Goal: Task Accomplishment & Management: Complete application form

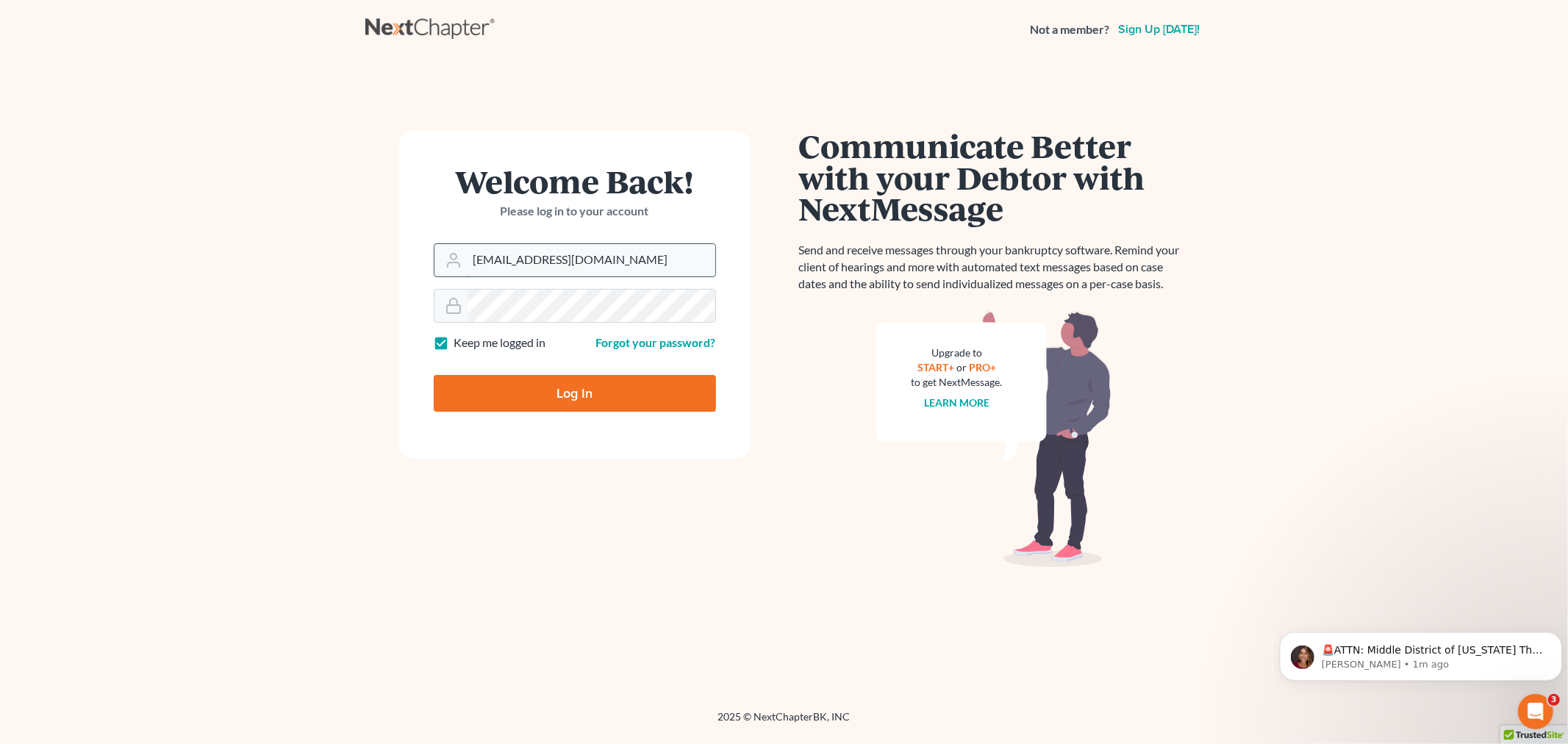
click at [641, 261] on input "allisont@newtomorrowlaw.com" at bounding box center [591, 260] width 248 height 32
type input "[PERSON_NAME][EMAIL_ADDRESS][DOMAIN_NAME]"
click at [571, 380] on input "Log In" at bounding box center [575, 393] width 282 height 37
type input "Thinking..."
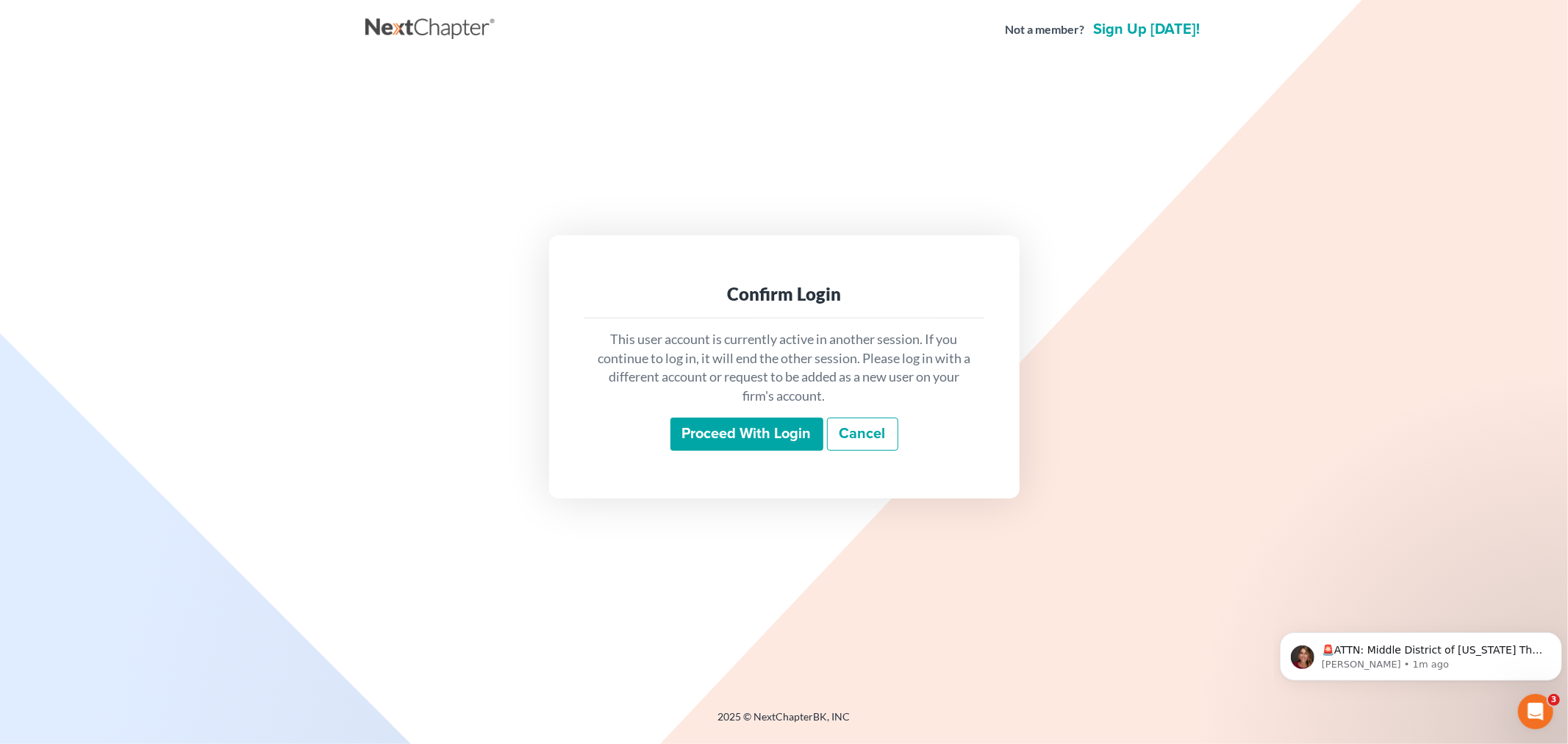
click at [728, 424] on input "Proceed with login" at bounding box center [746, 435] width 153 height 34
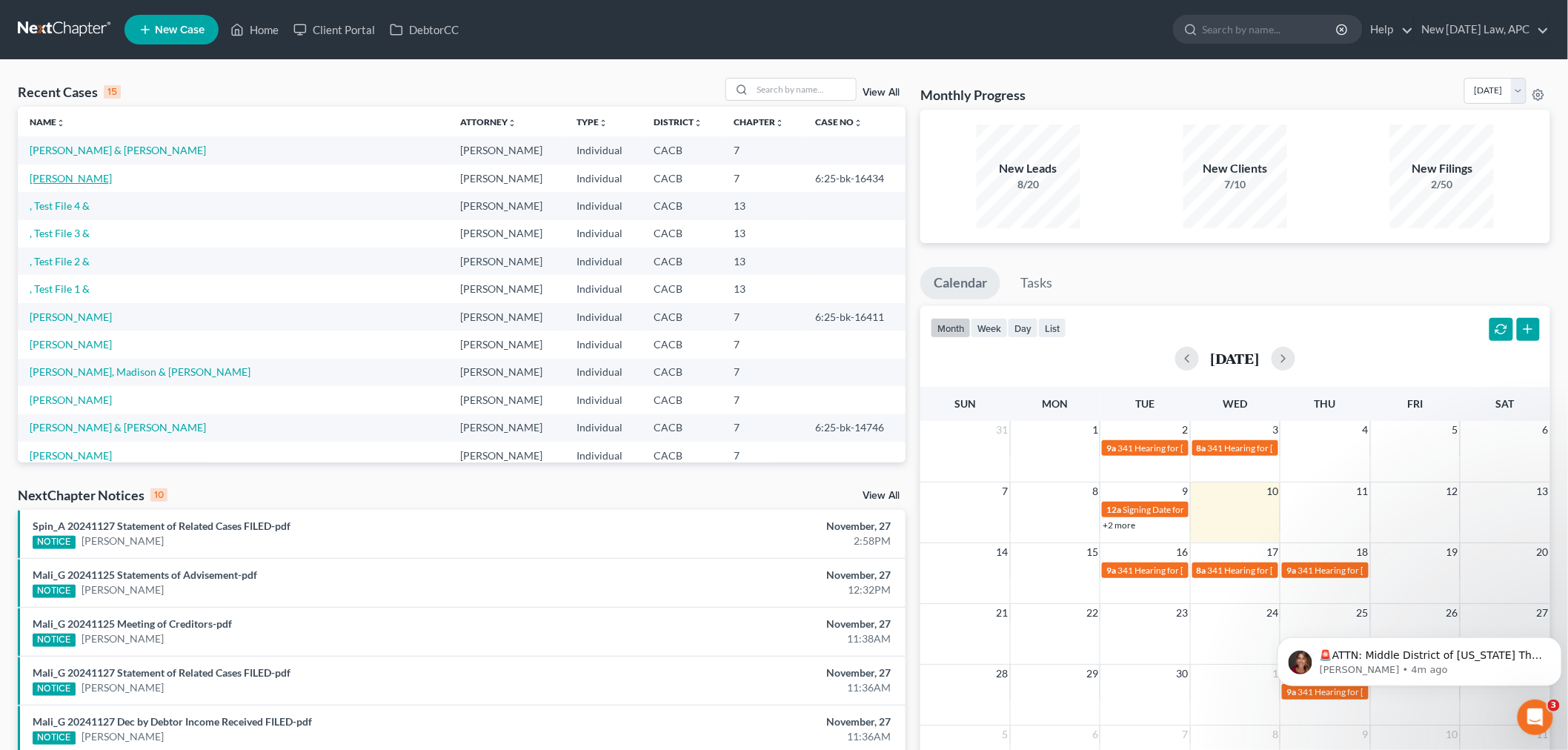
click at [58, 180] on link "[PERSON_NAME]" at bounding box center [71, 178] width 82 height 12
select select "4"
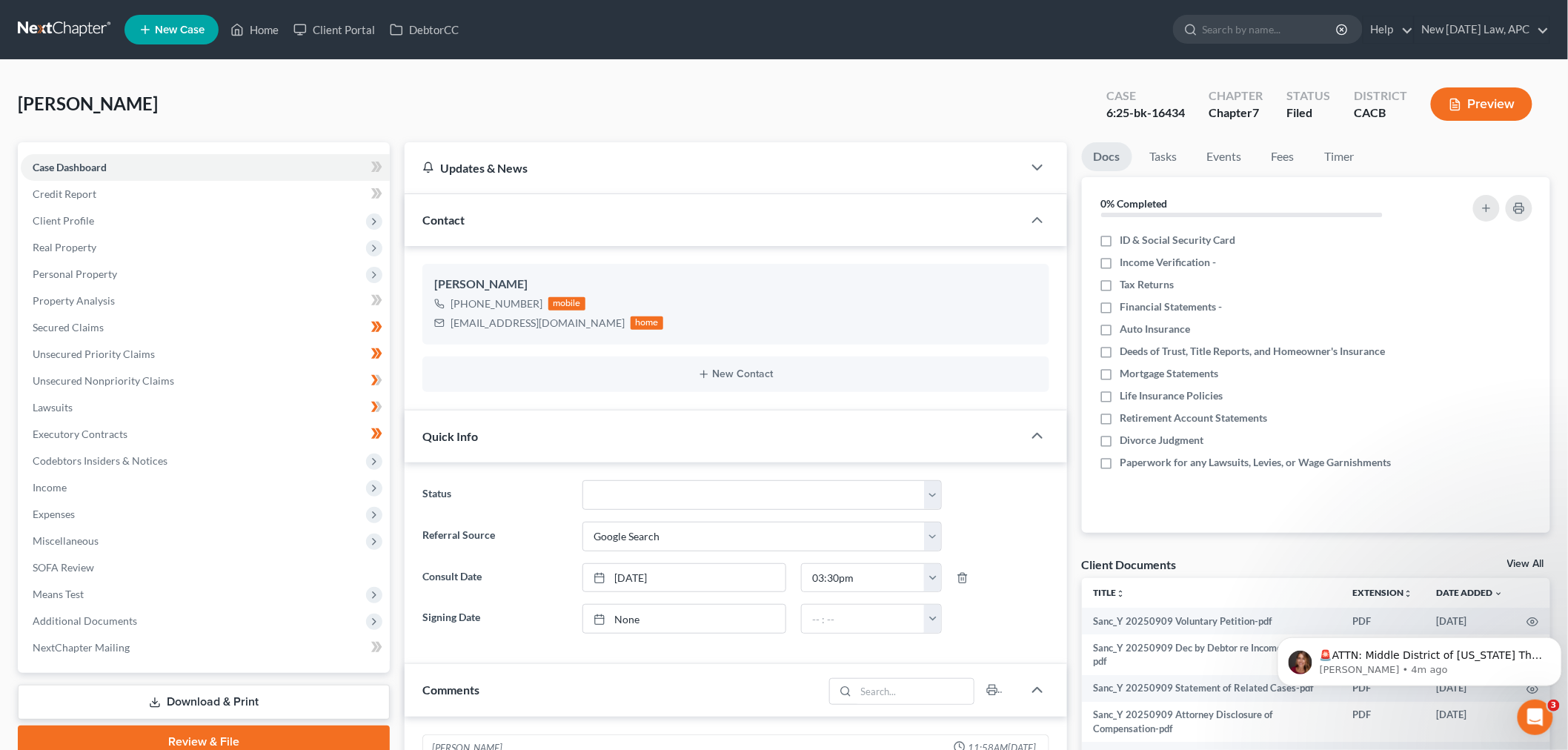
scroll to position [640, 0]
drag, startPoint x: 1156, startPoint y: 114, endPoint x: 1194, endPoint y: 113, distance: 38.0
click at [1194, 113] on div "Case 6:25-bk-16434" at bounding box center [1145, 105] width 102 height 44
copy div "16434"
drag, startPoint x: 449, startPoint y: 322, endPoint x: 580, endPoint y: 334, distance: 131.5
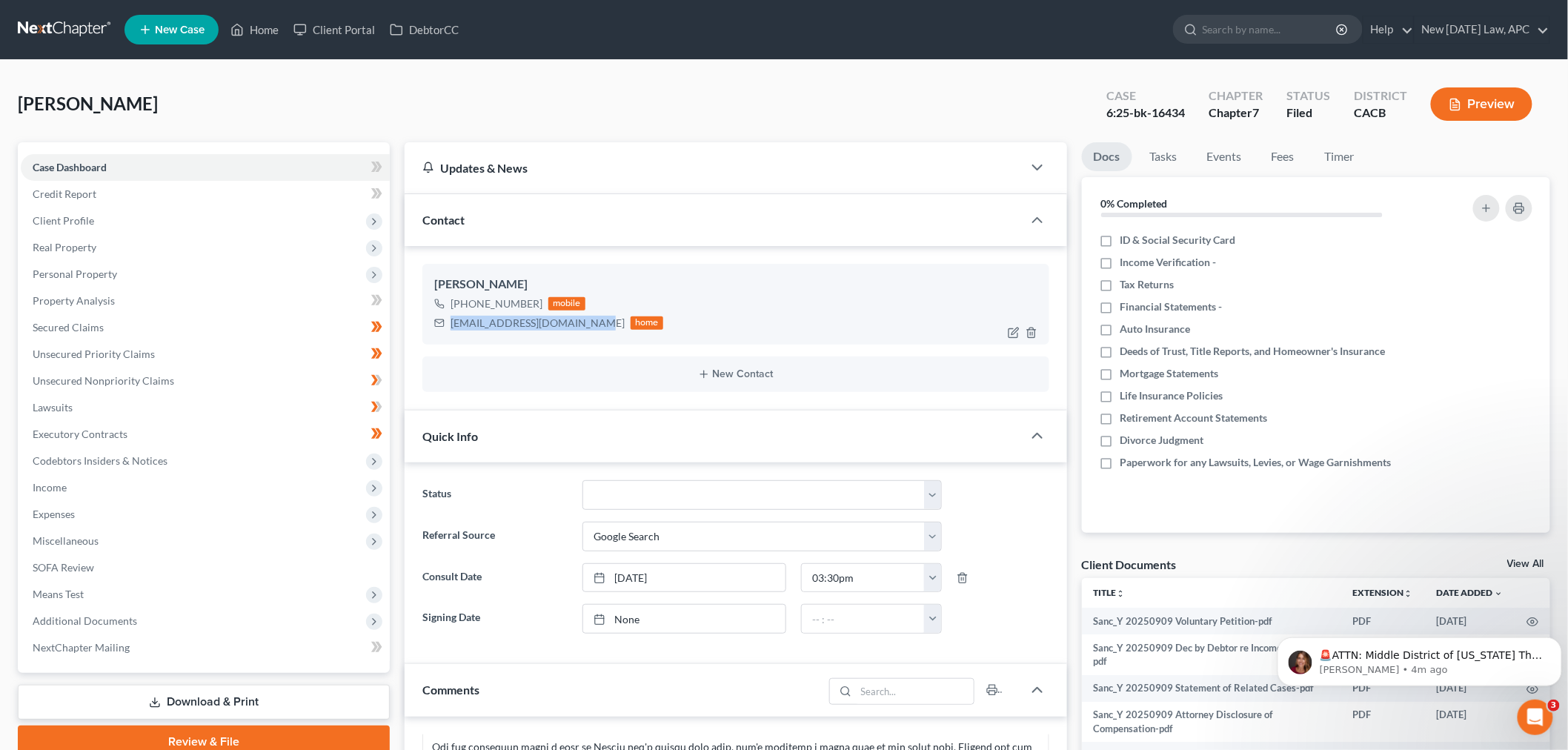
click at [580, 334] on div "[PERSON_NAME] [PHONE_NUMBER] mobile [EMAIL_ADDRESS][DOMAIN_NAME] home" at bounding box center [736, 304] width 627 height 80
copy div "[EMAIL_ADDRESS][DOMAIN_NAME]"
drag, startPoint x: 463, startPoint y: 305, endPoint x: 539, endPoint y: 307, distance: 76.0
click at [539, 307] on div "[PHONE_NUMBER] mobile" at bounding box center [549, 304] width 229 height 19
copy div "[PHONE_NUMBER]"
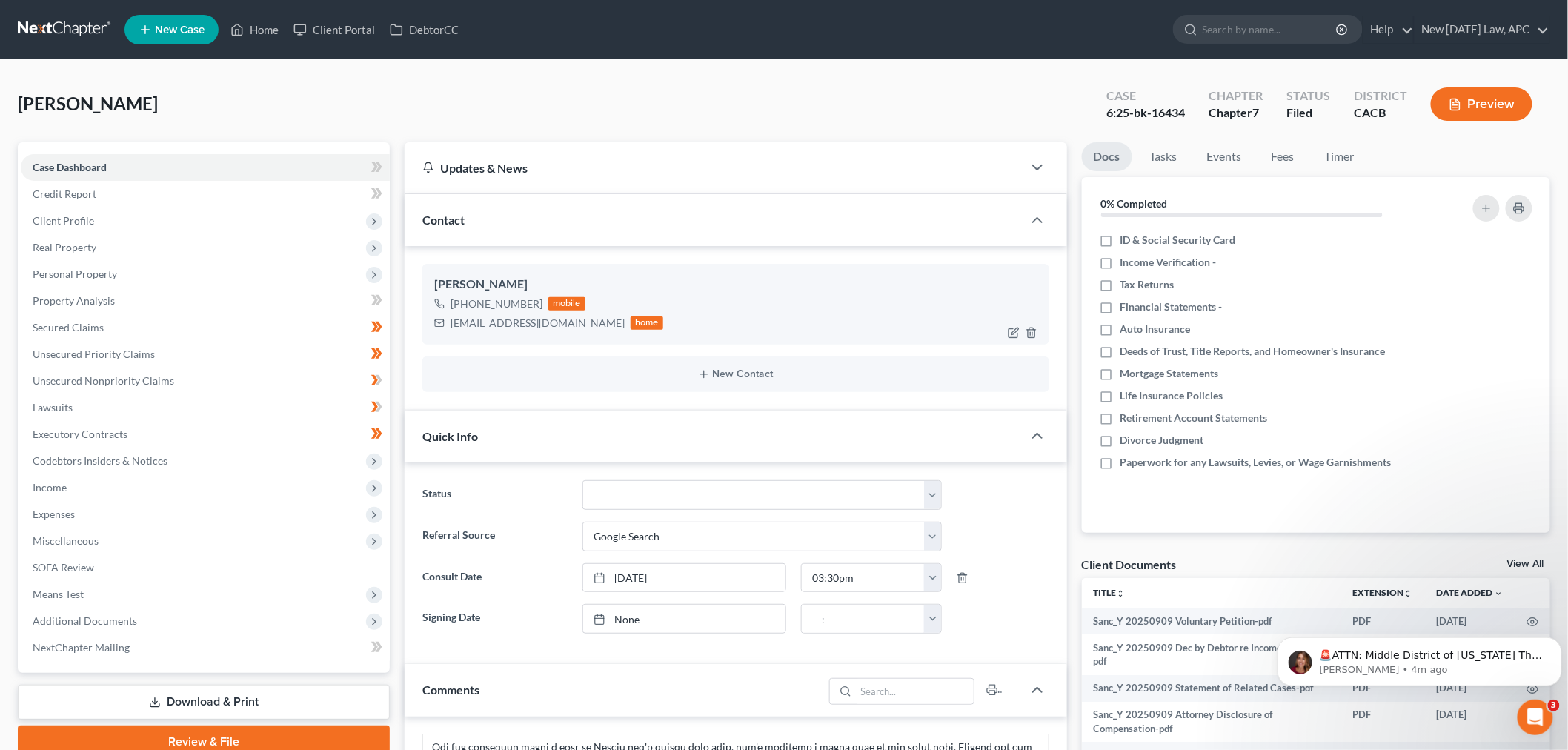
click at [473, 291] on div "[PERSON_NAME]" at bounding box center [736, 284] width 603 height 18
drag, startPoint x: 465, startPoint y: 304, endPoint x: 537, endPoint y: 308, distance: 72.1
click at [537, 308] on div "[PHONE_NUMBER] mobile" at bounding box center [549, 304] width 229 height 19
copy div "[PHONE_NUMBER]"
click at [168, 225] on span "Client Profile" at bounding box center [205, 221] width 369 height 27
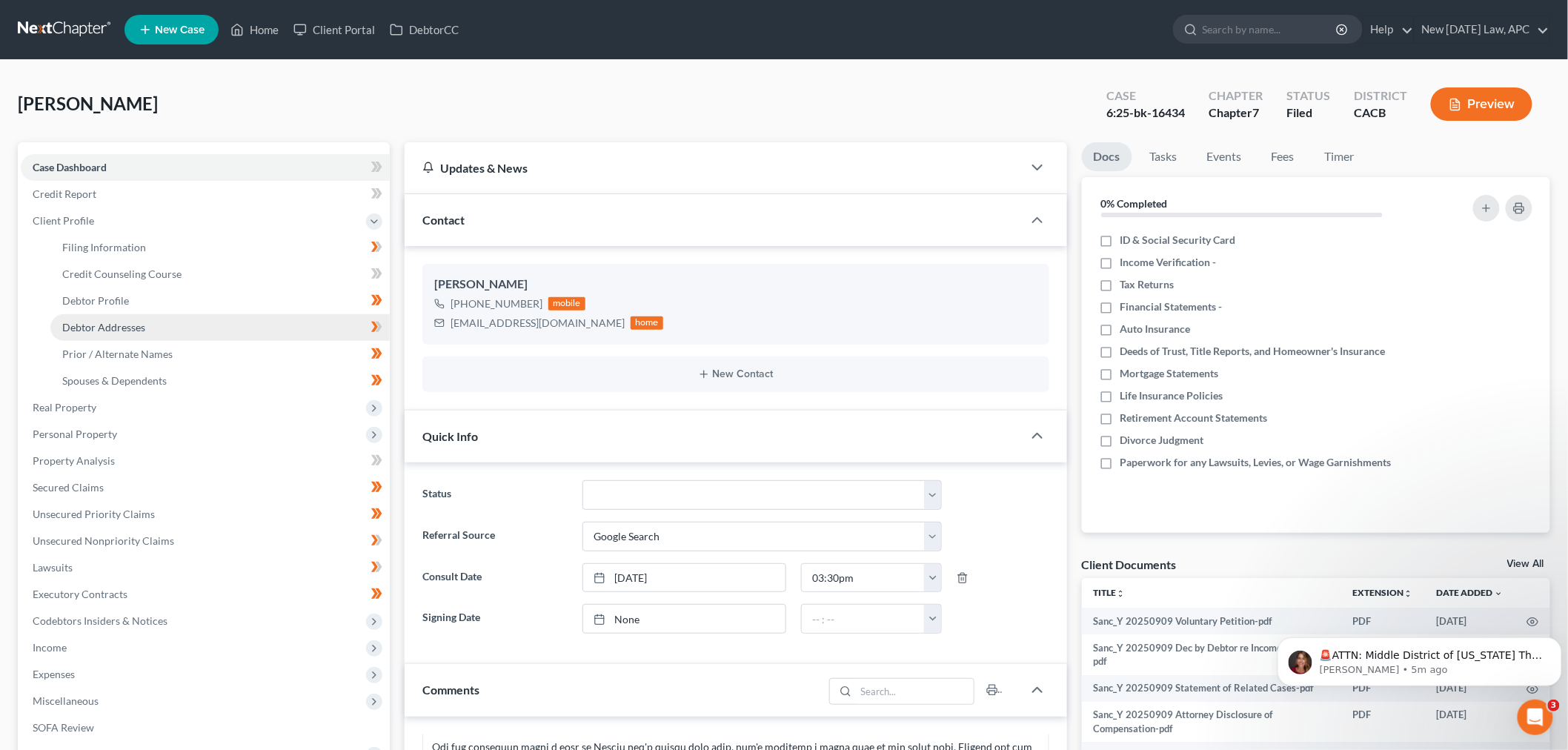
click at [127, 324] on span "Debtor Addresses" at bounding box center [104, 327] width 83 height 12
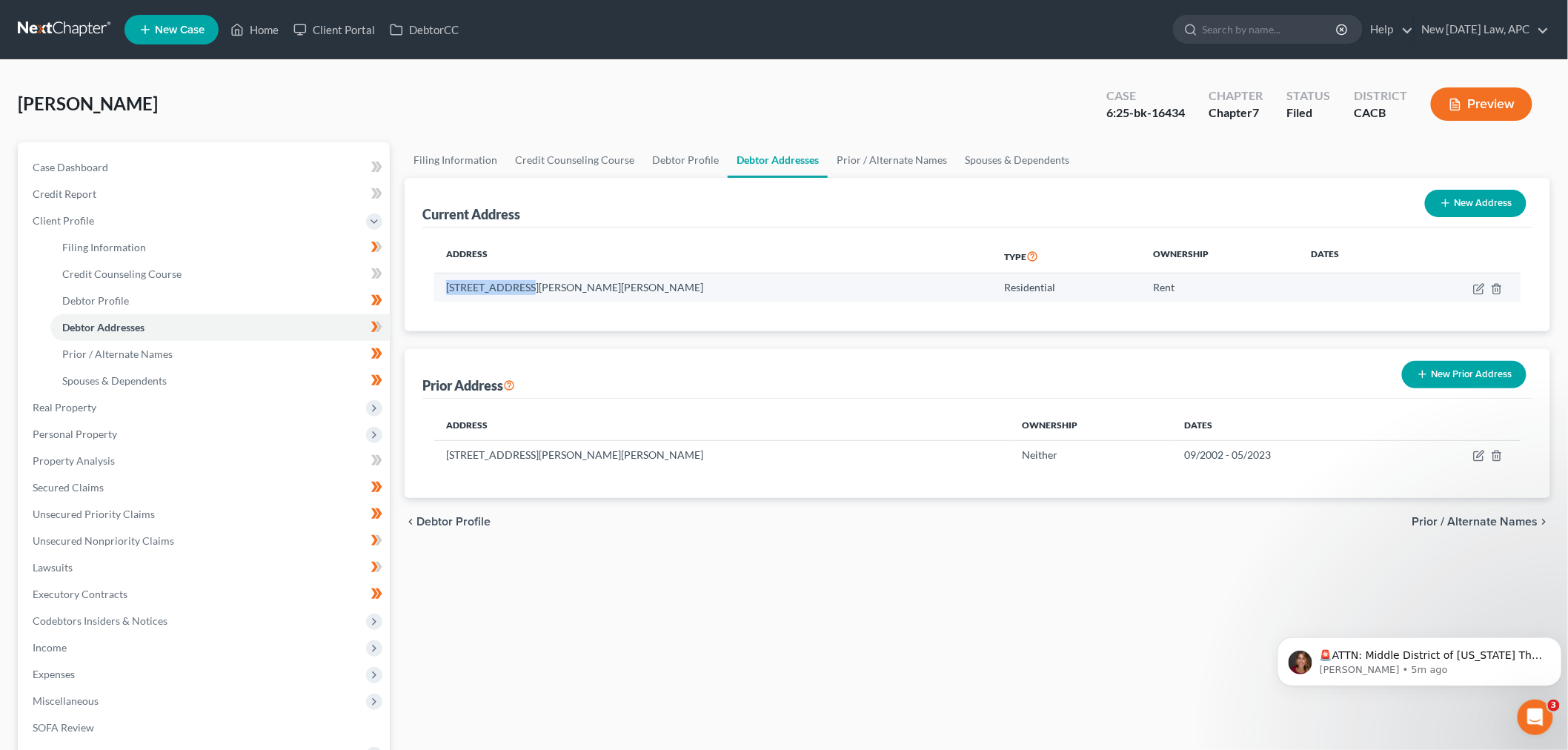
drag, startPoint x: 444, startPoint y: 287, endPoint x: 524, endPoint y: 297, distance: 80.6
click at [524, 297] on td "[STREET_ADDRESS][PERSON_NAME][PERSON_NAME]" at bounding box center [713, 287] width 559 height 28
copy td "36821 [PERSON_NAME] Dr"
drag, startPoint x: 591, startPoint y: 287, endPoint x: 624, endPoint y: 287, distance: 33.0
click at [624, 287] on td "[STREET_ADDRESS][PERSON_NAME][PERSON_NAME]" at bounding box center [713, 287] width 559 height 28
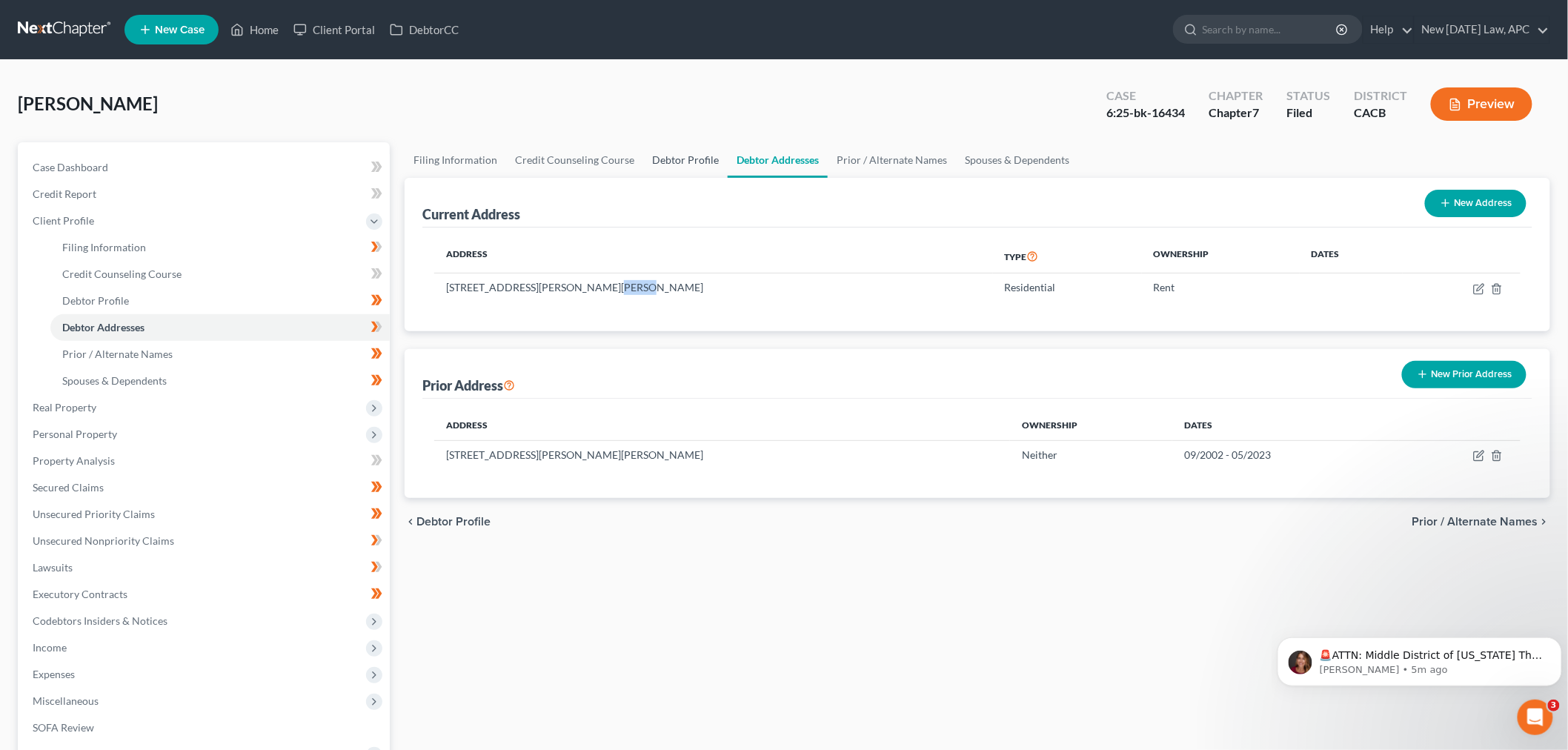
copy td "92563"
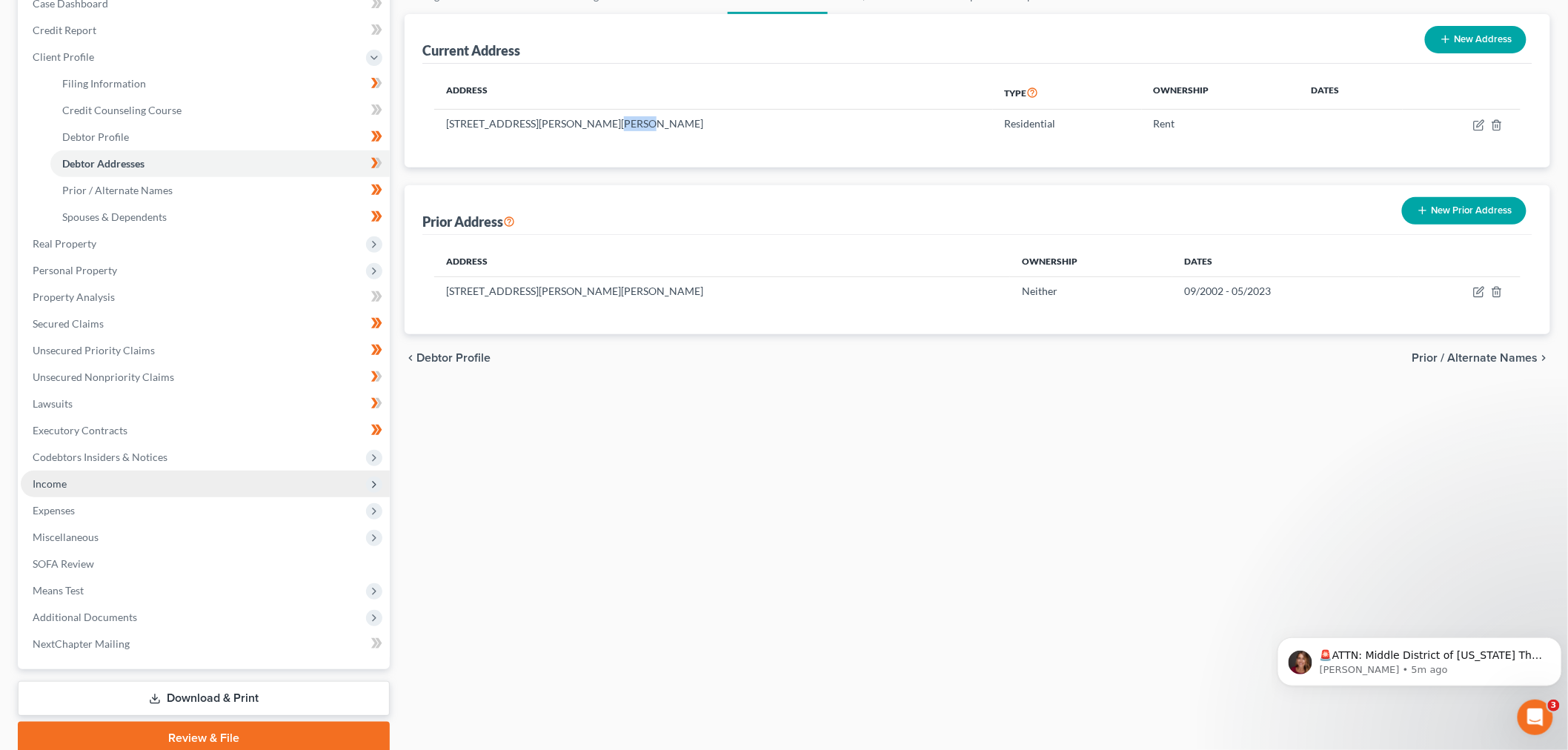
scroll to position [164, 0]
click at [119, 478] on span "Income" at bounding box center [205, 483] width 369 height 27
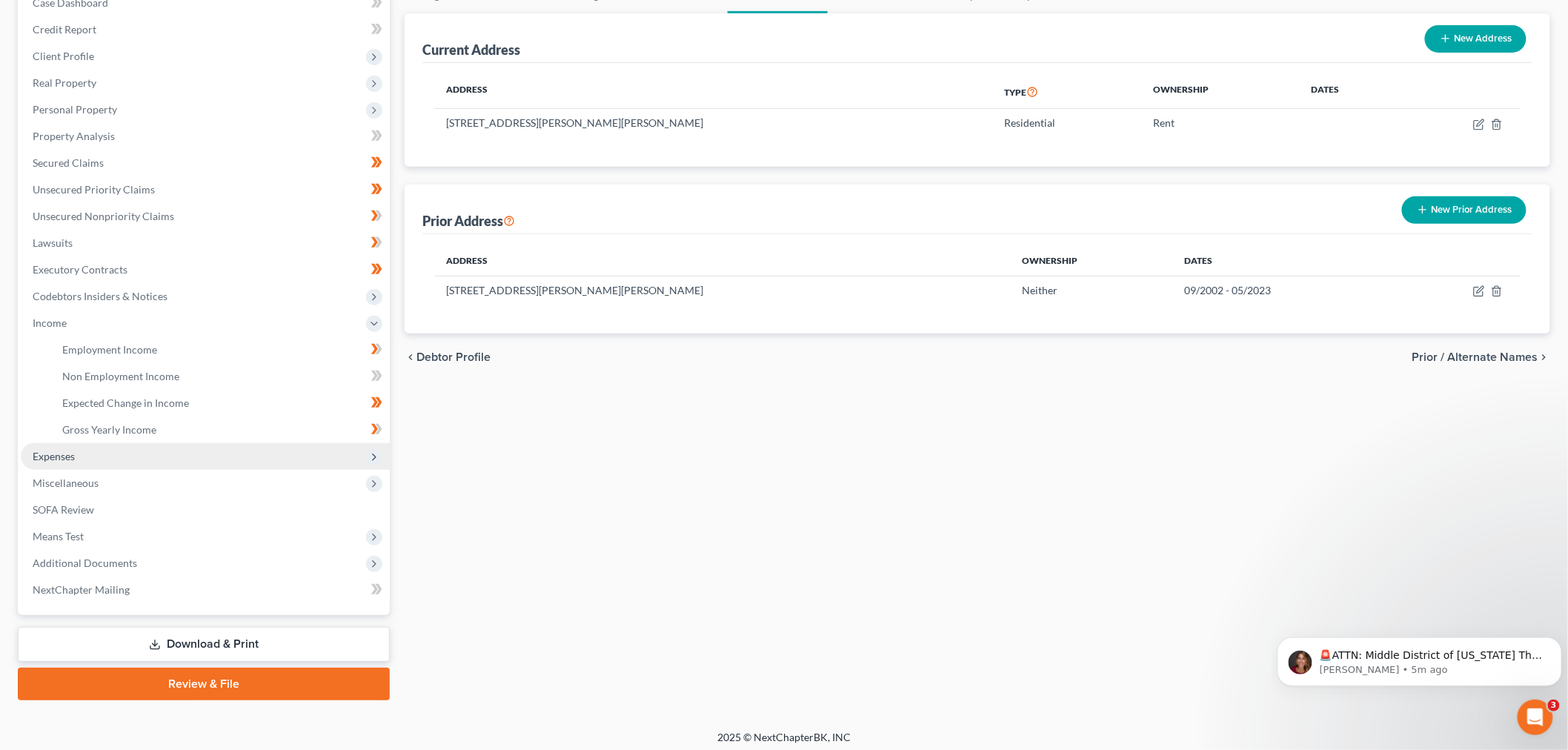
click at [111, 453] on span "Expenses" at bounding box center [205, 456] width 369 height 27
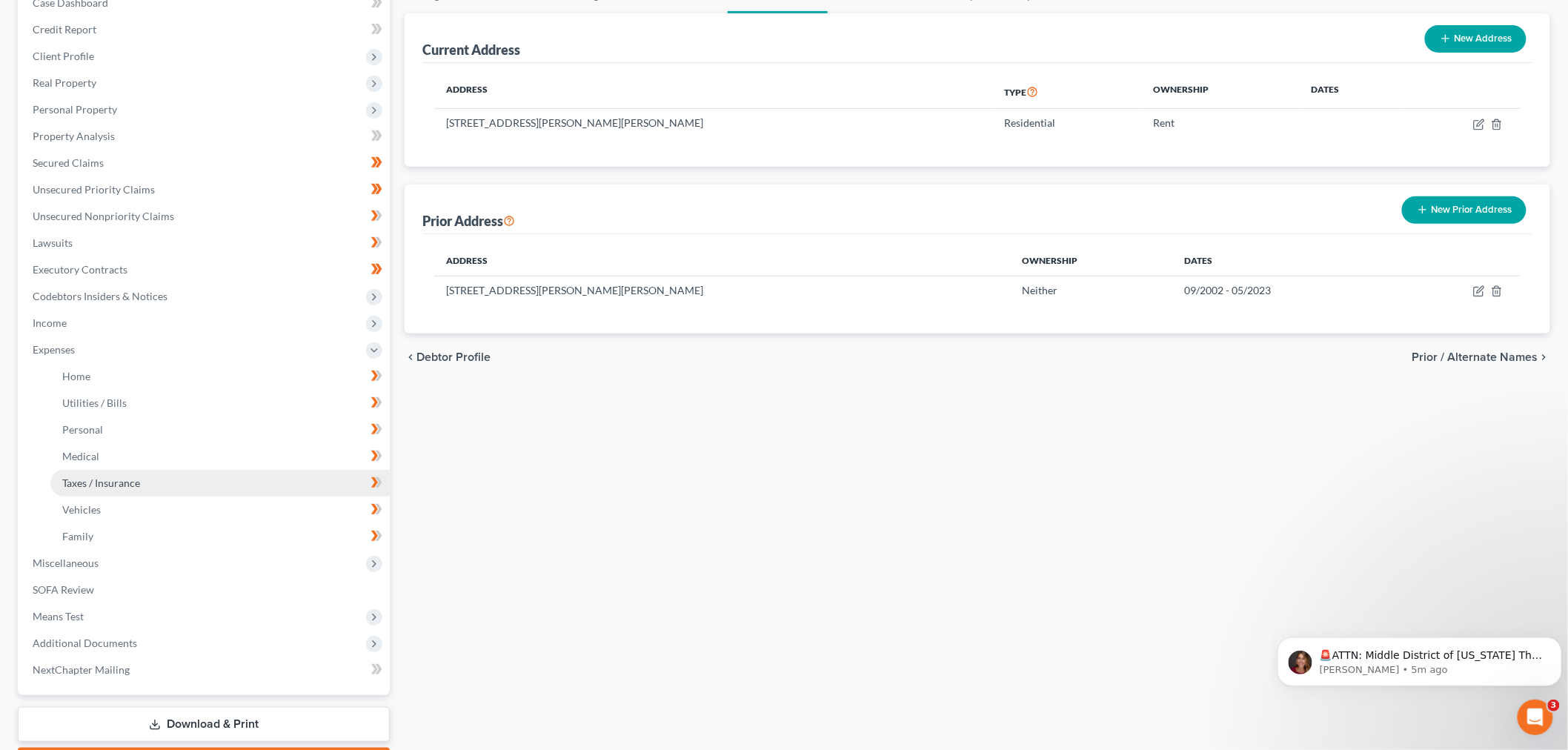
click at [124, 470] on link "Taxes / Insurance" at bounding box center [221, 483] width 340 height 27
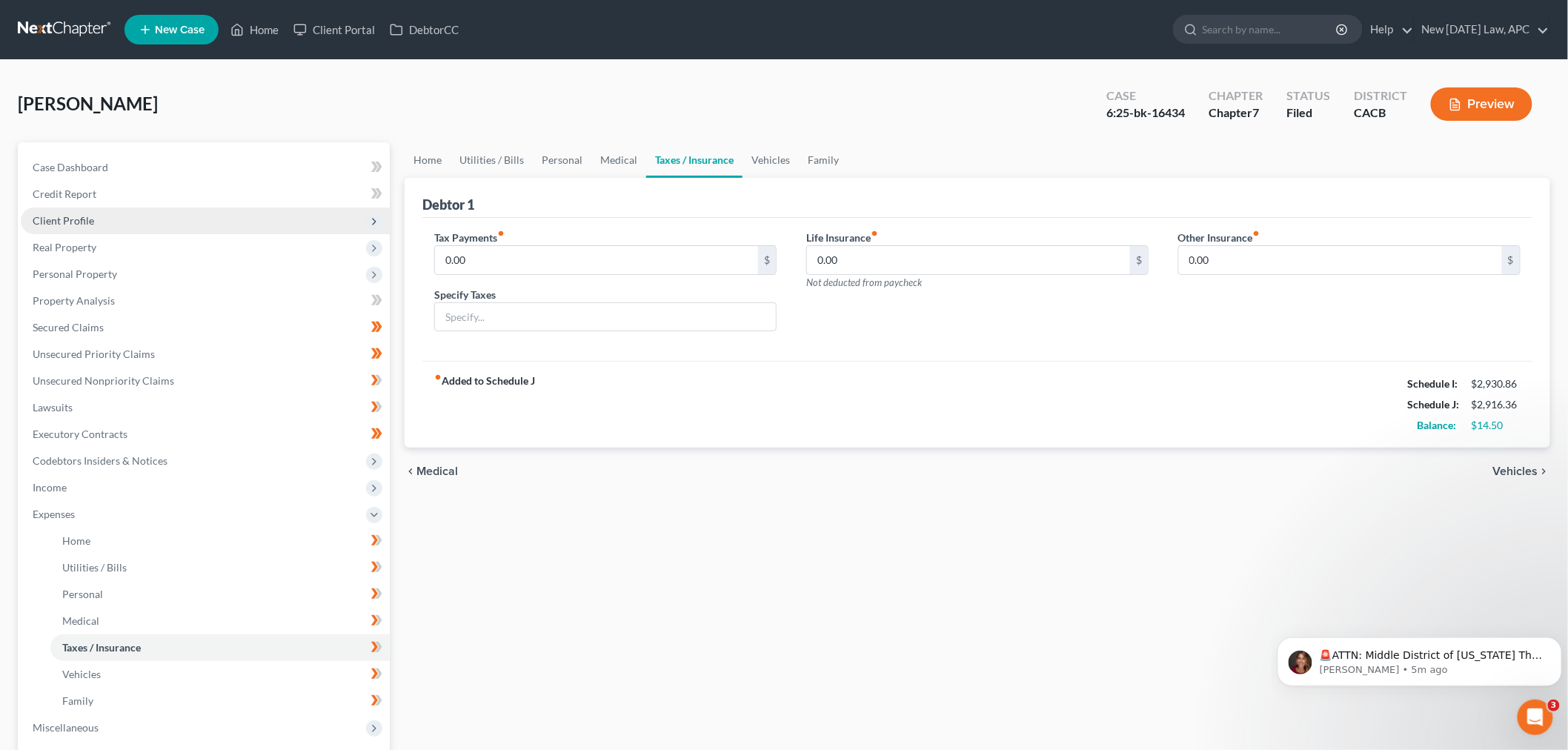
click at [93, 207] on span "Client Profile" at bounding box center [205, 221] width 369 height 27
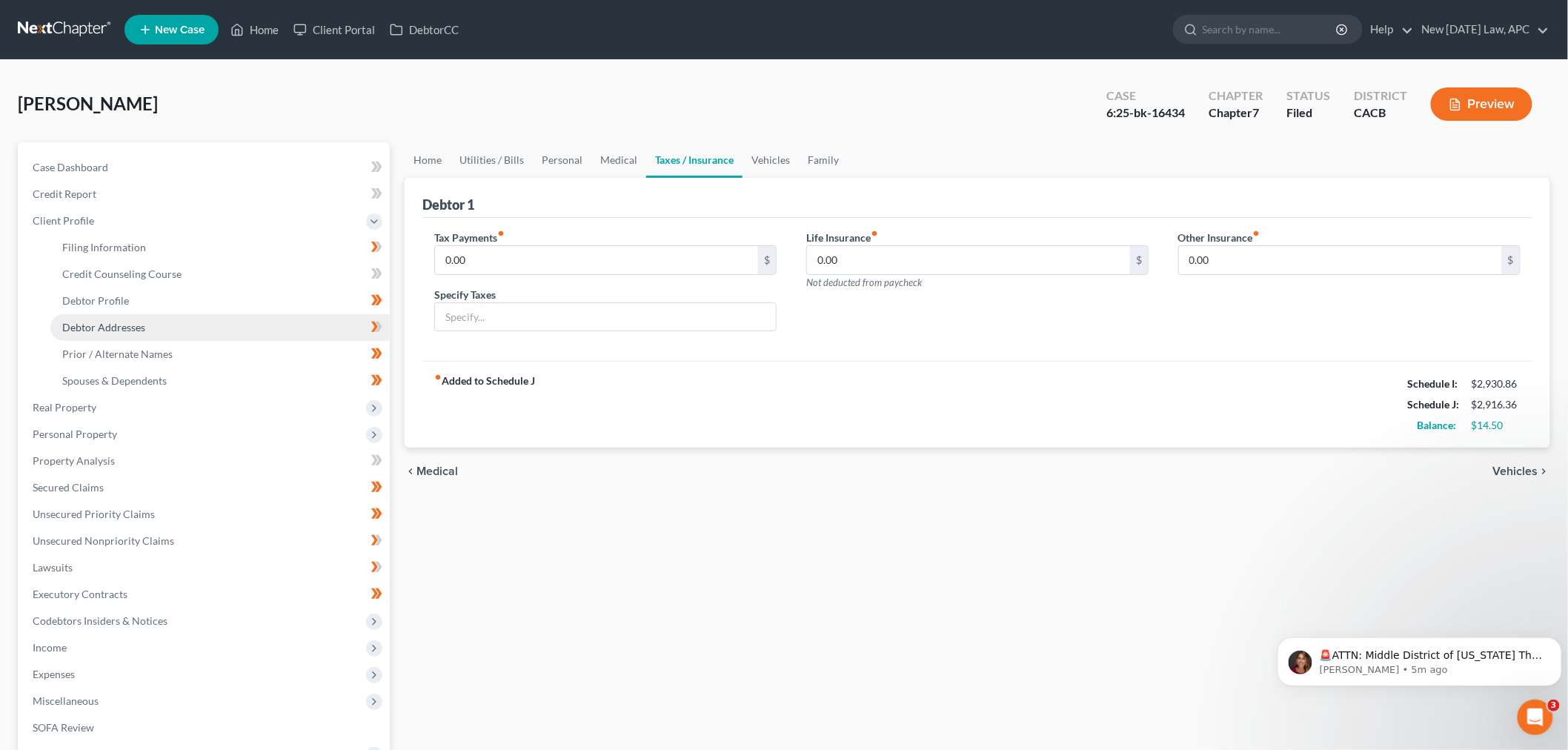
click at [138, 322] on span "Debtor Addresses" at bounding box center [104, 327] width 83 height 12
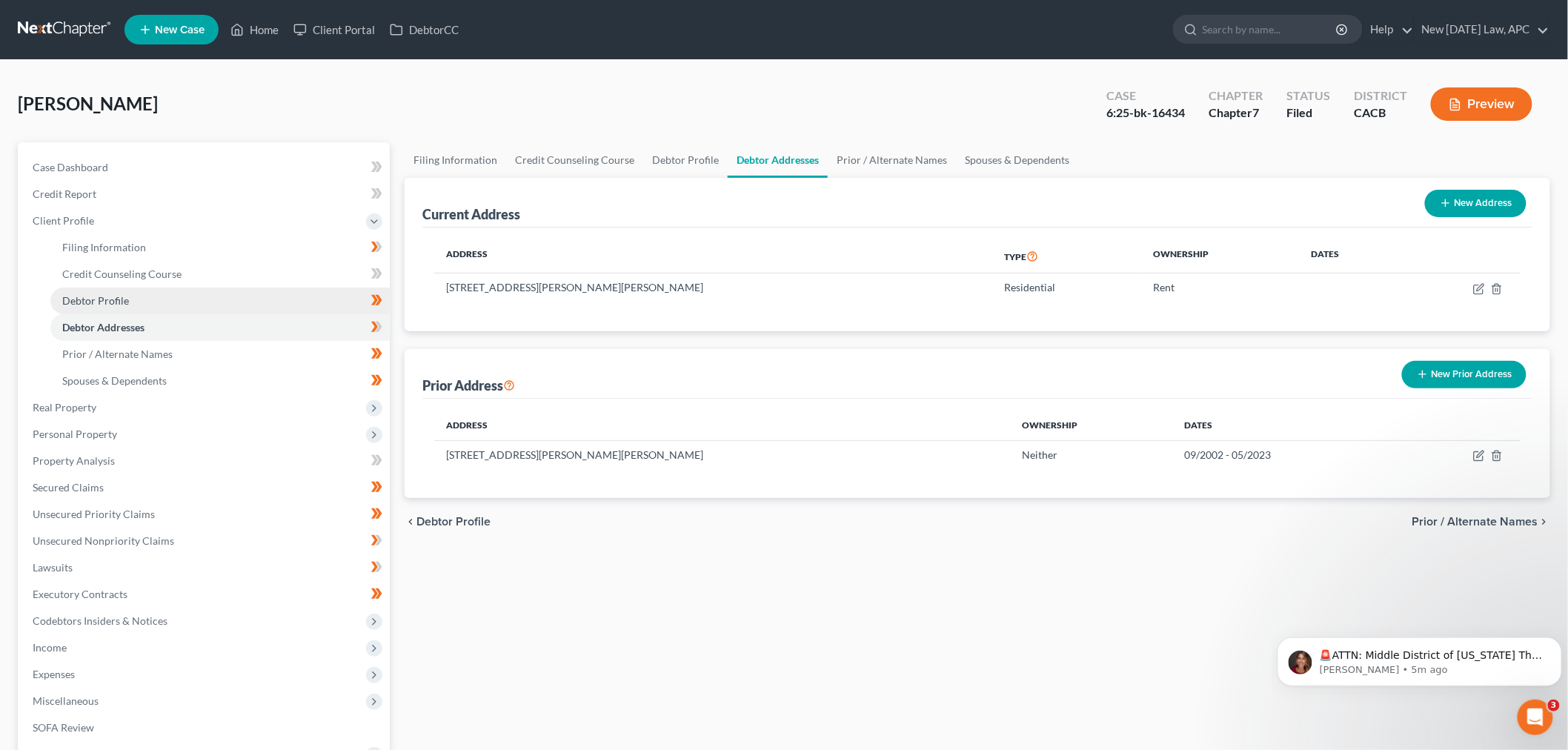
click at [138, 290] on link "Debtor Profile" at bounding box center [221, 300] width 340 height 27
select select "0"
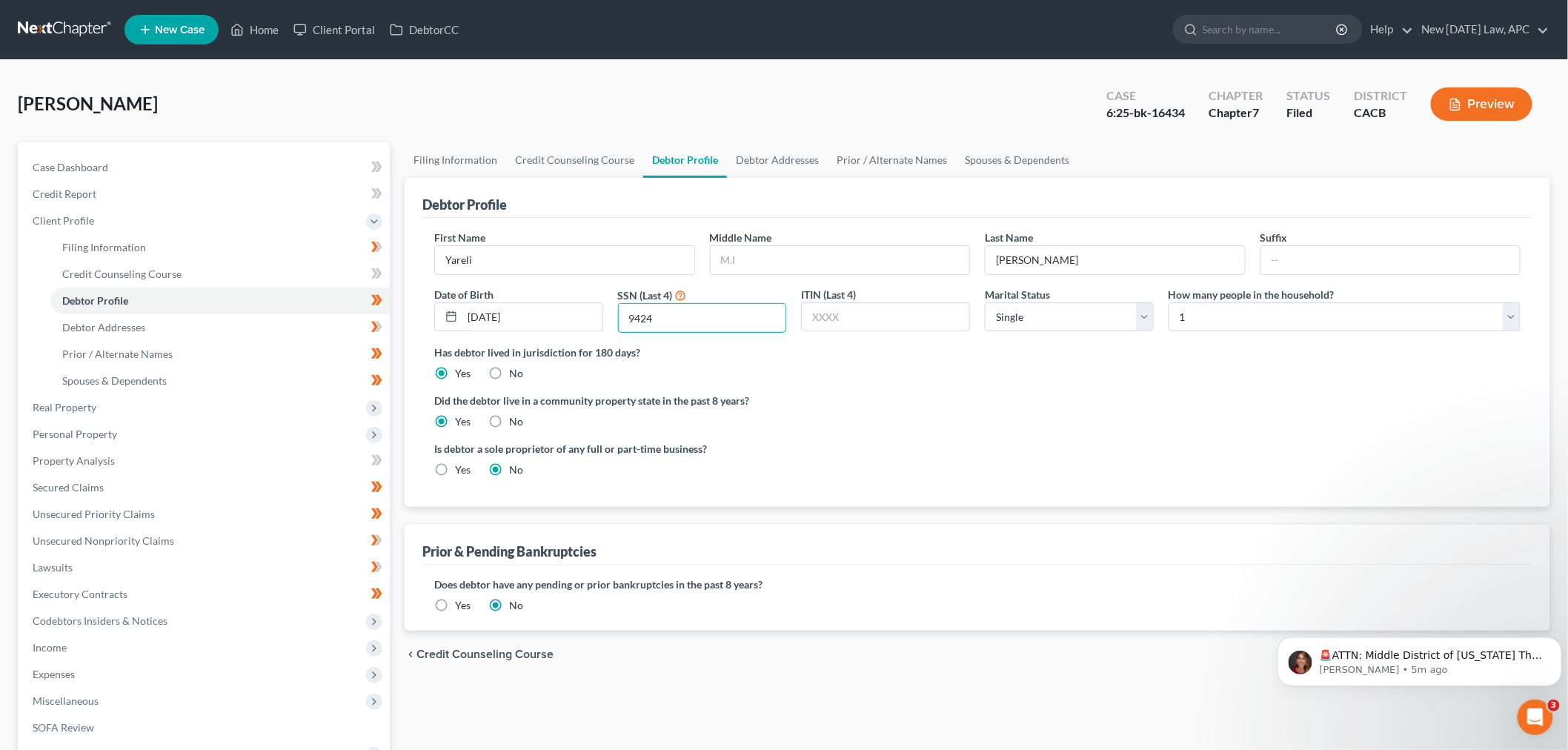
drag, startPoint x: 630, startPoint y: 319, endPoint x: 608, endPoint y: 316, distance: 22.2
click at [608, 316] on div "First Name [PERSON_NAME] Middle Name Last Name [PERSON_NAME] Date of Birth [DEM…" at bounding box center [977, 287] width 1101 height 114
click at [126, 186] on link "Credit Report" at bounding box center [205, 194] width 369 height 27
click at [131, 161] on link "Case Dashboard" at bounding box center [205, 168] width 369 height 27
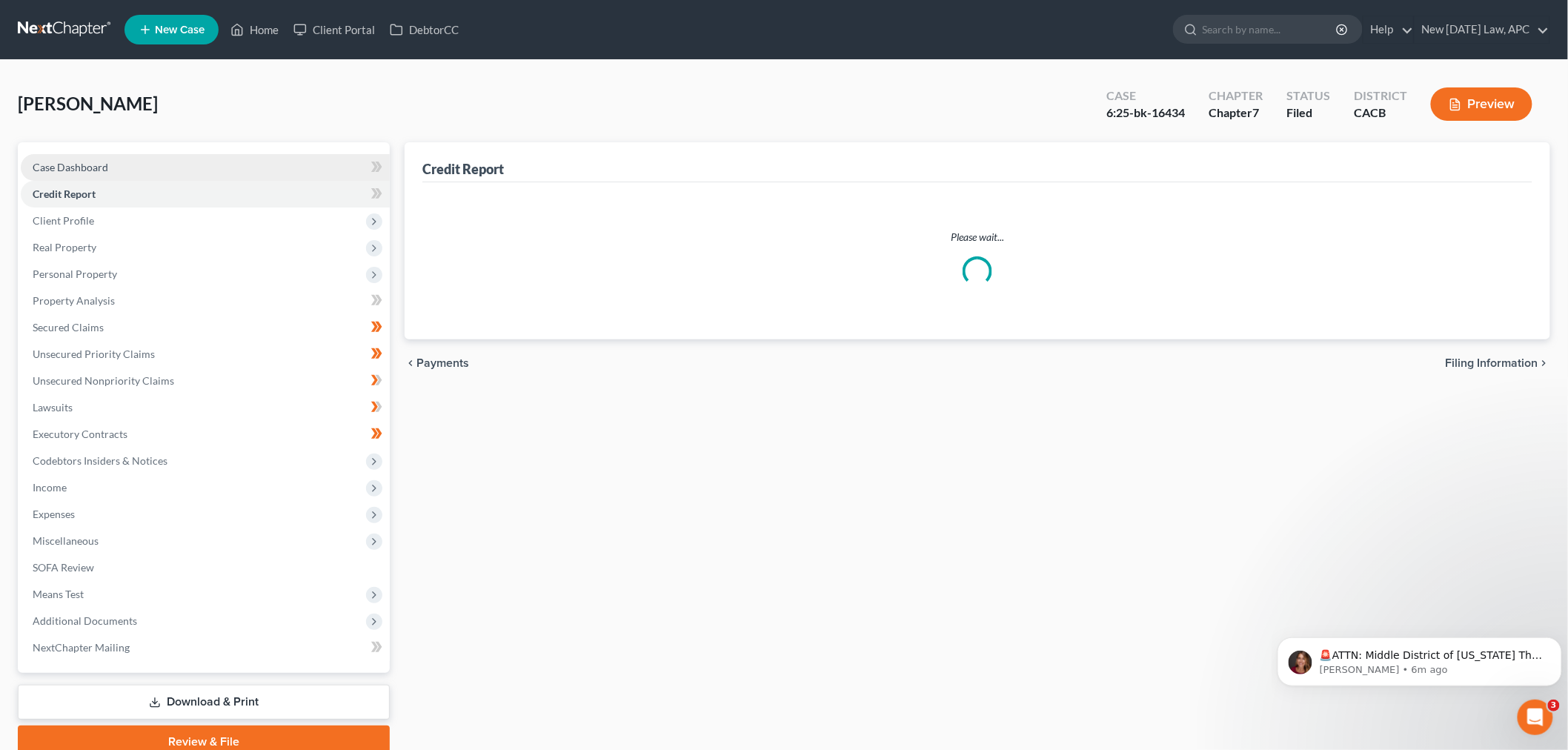
select select "4"
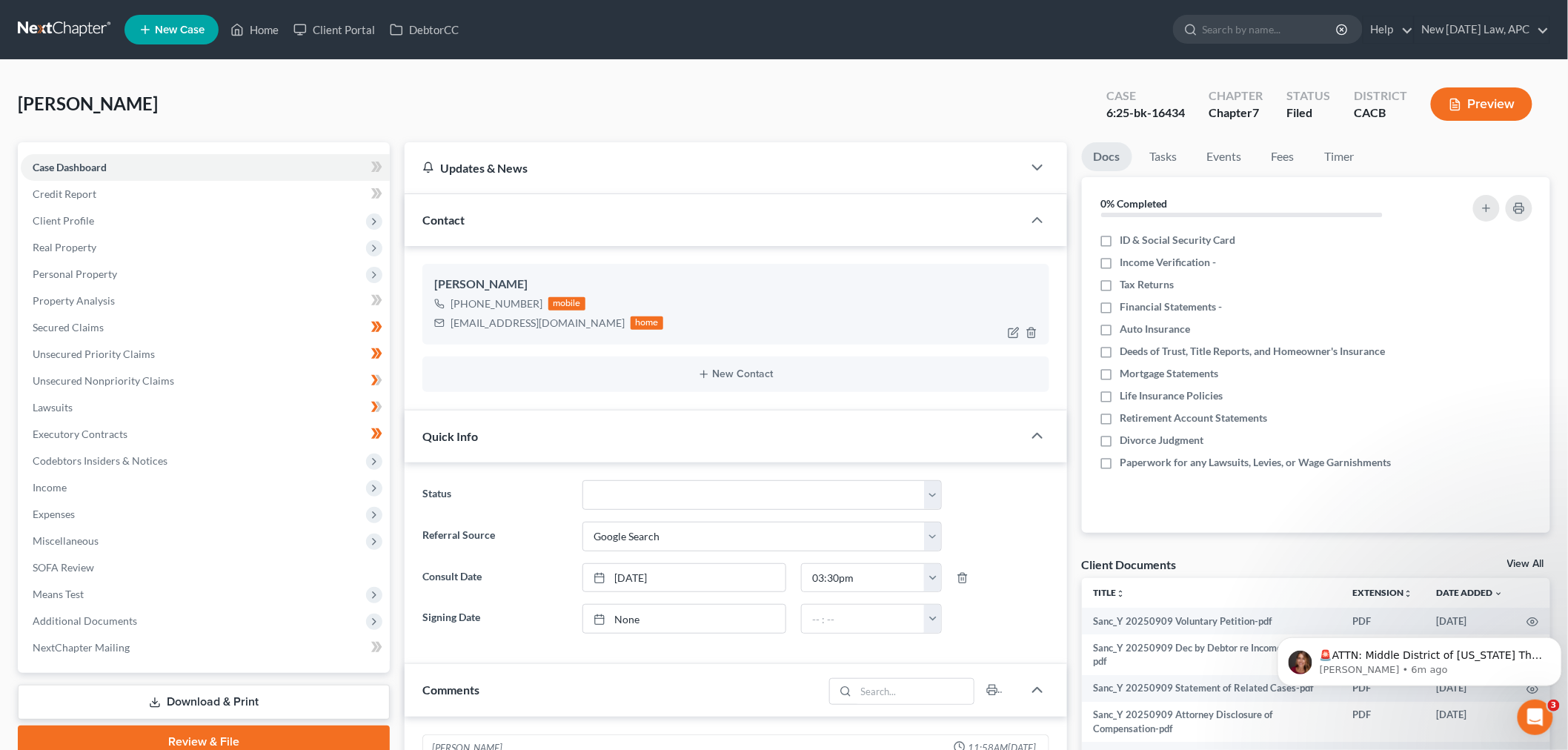
scroll to position [640, 0]
drag, startPoint x: 447, startPoint y: 314, endPoint x: 590, endPoint y: 329, distance: 143.8
click at [593, 330] on div "[EMAIL_ADDRESS][DOMAIN_NAME] home" at bounding box center [549, 323] width 229 height 19
copy div "[EMAIL_ADDRESS][DOMAIN_NAME] h"
click at [567, 317] on div "[EMAIL_ADDRESS][DOMAIN_NAME]" at bounding box center [537, 323] width 174 height 15
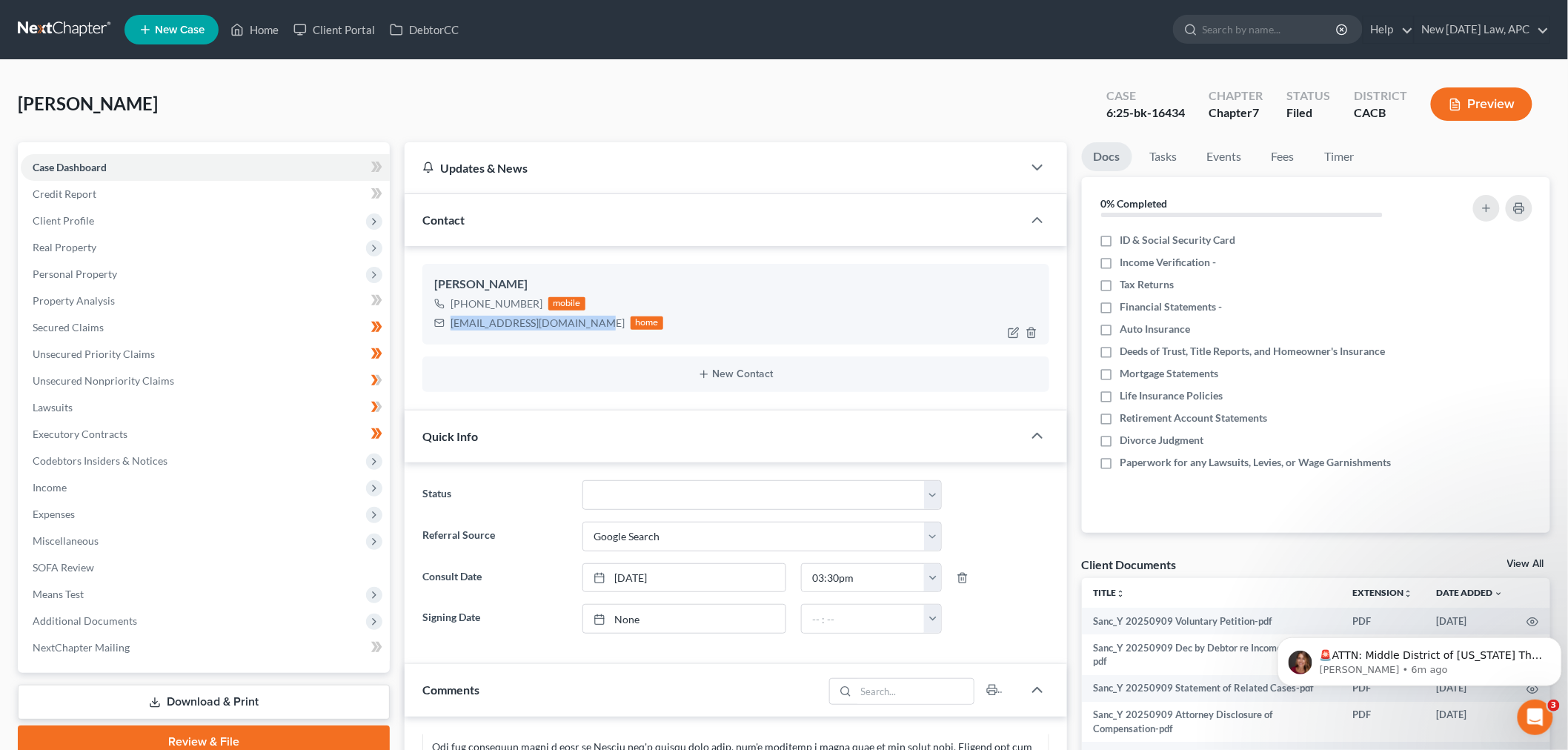
drag, startPoint x: 450, startPoint y: 321, endPoint x: 576, endPoint y: 330, distance: 126.3
click at [576, 330] on div "[EMAIL_ADDRESS][DOMAIN_NAME] home" at bounding box center [549, 323] width 229 height 19
copy div "[EMAIL_ADDRESS][DOMAIN_NAME]"
